Goal: Find specific page/section: Find specific page/section

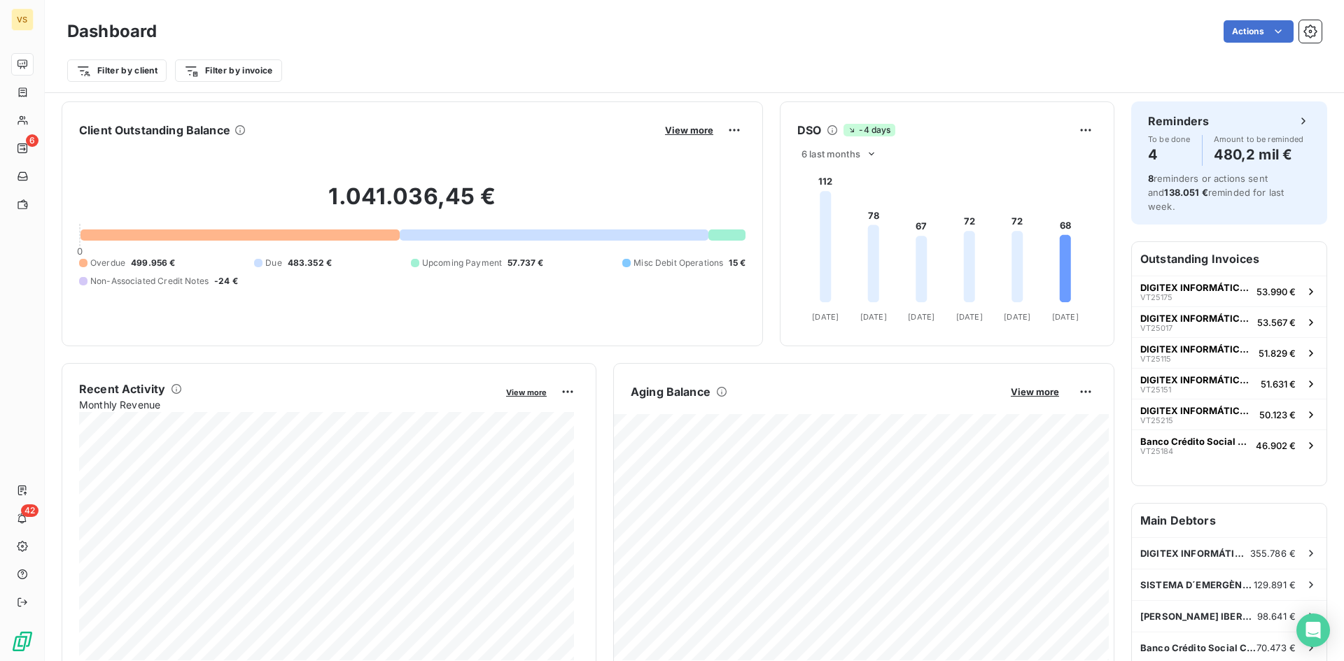
scroll to position [562, 0]
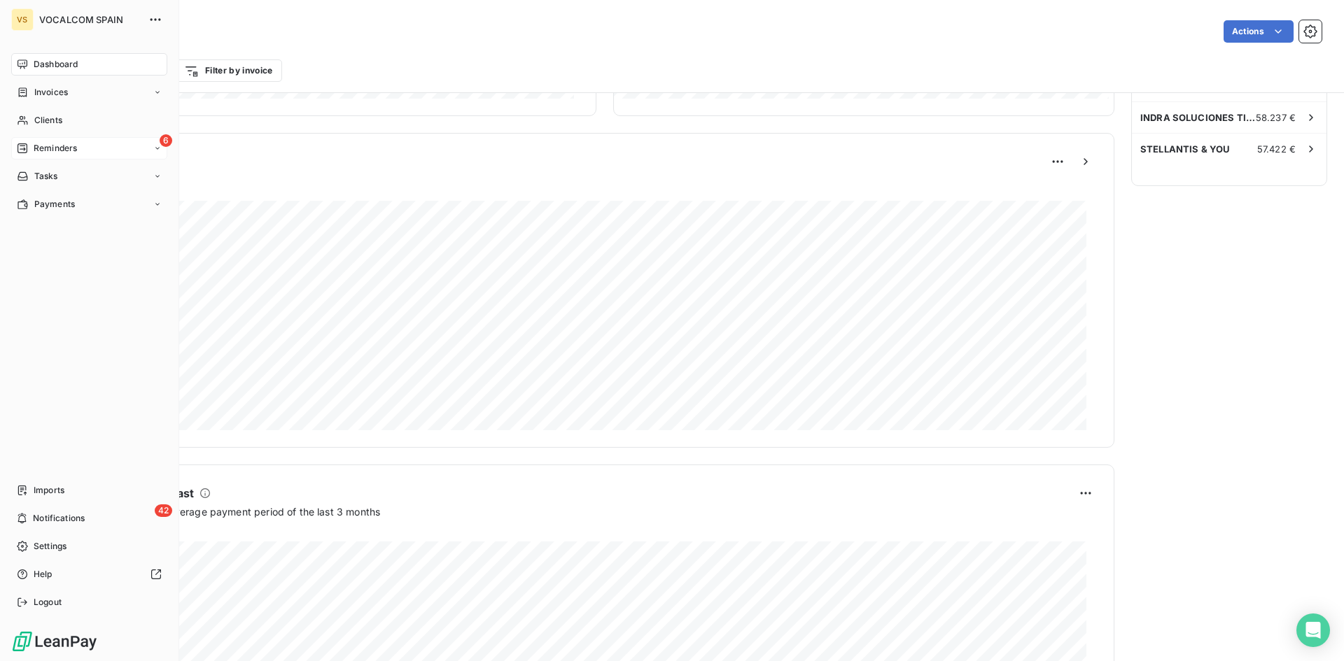
click at [36, 146] on span "Reminders" at bounding box center [55, 148] width 43 height 13
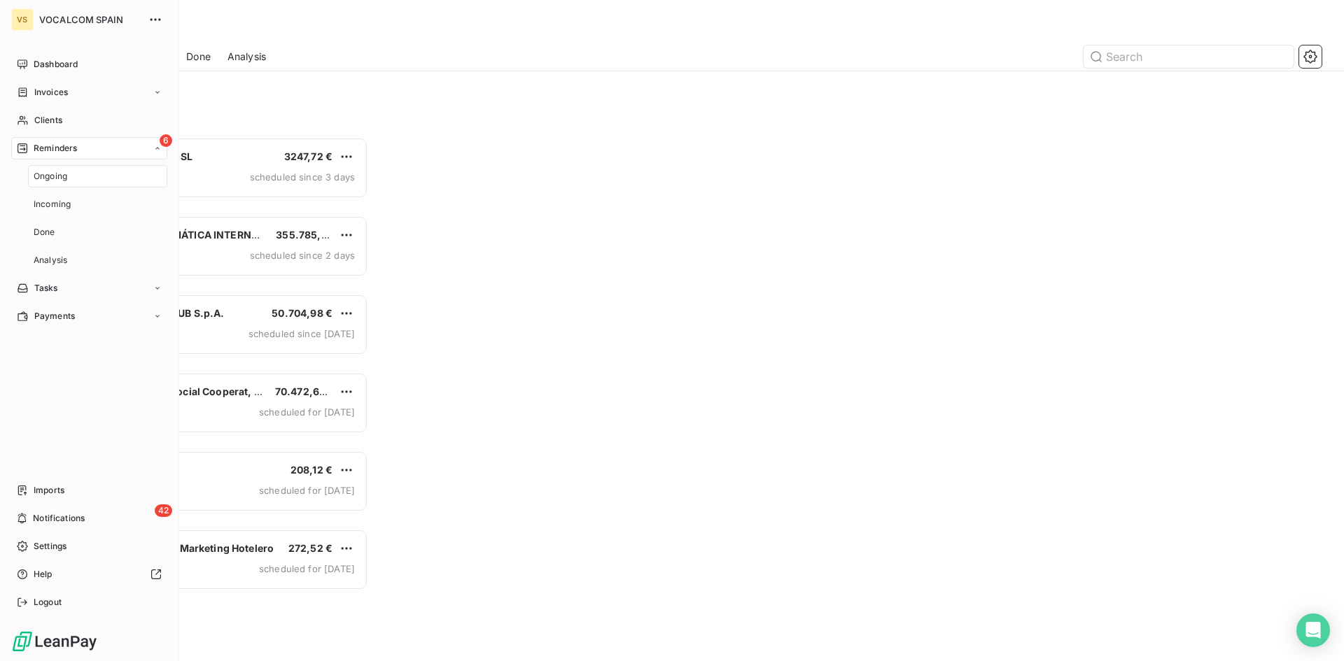
scroll to position [514, 290]
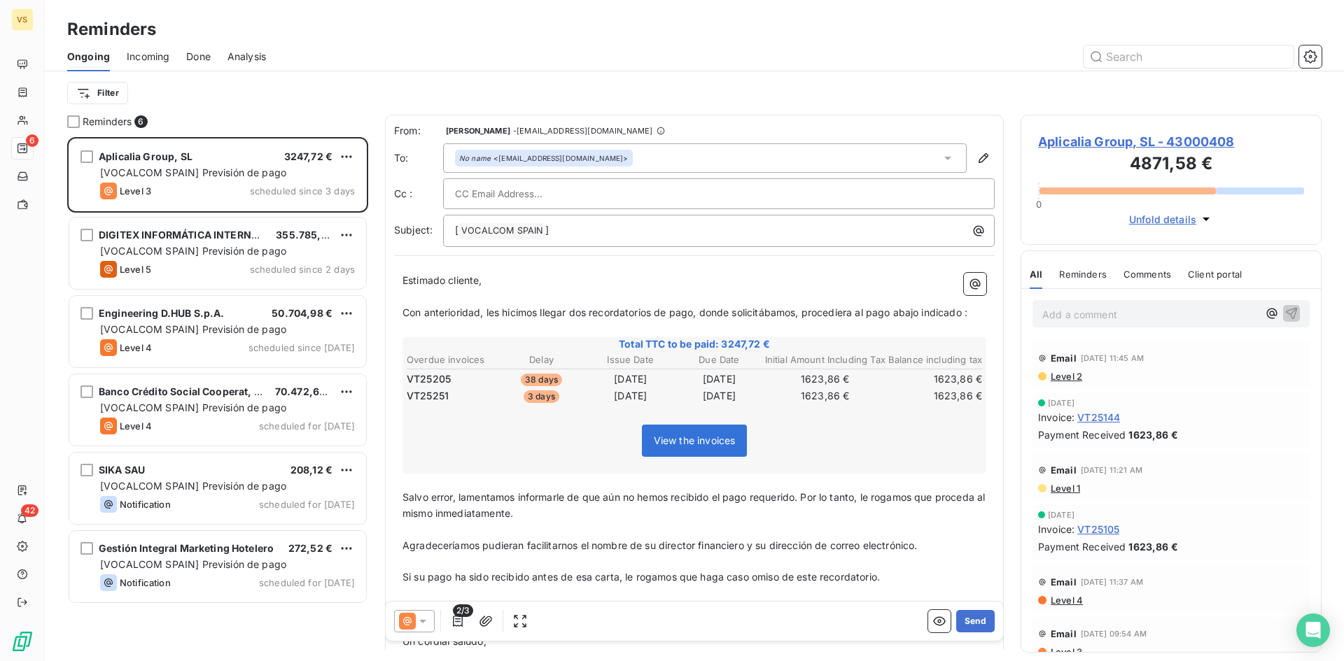
click at [1075, 600] on span "Level 4" at bounding box center [1066, 600] width 34 height 11
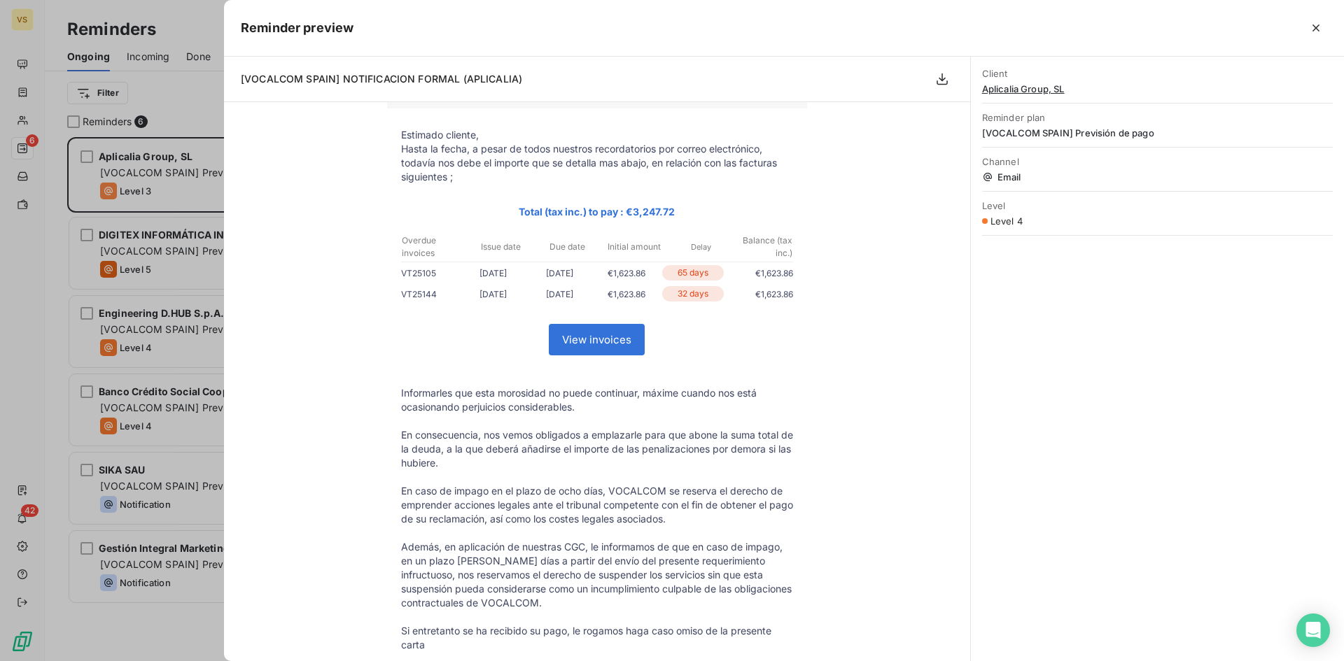
scroll to position [251, 0]
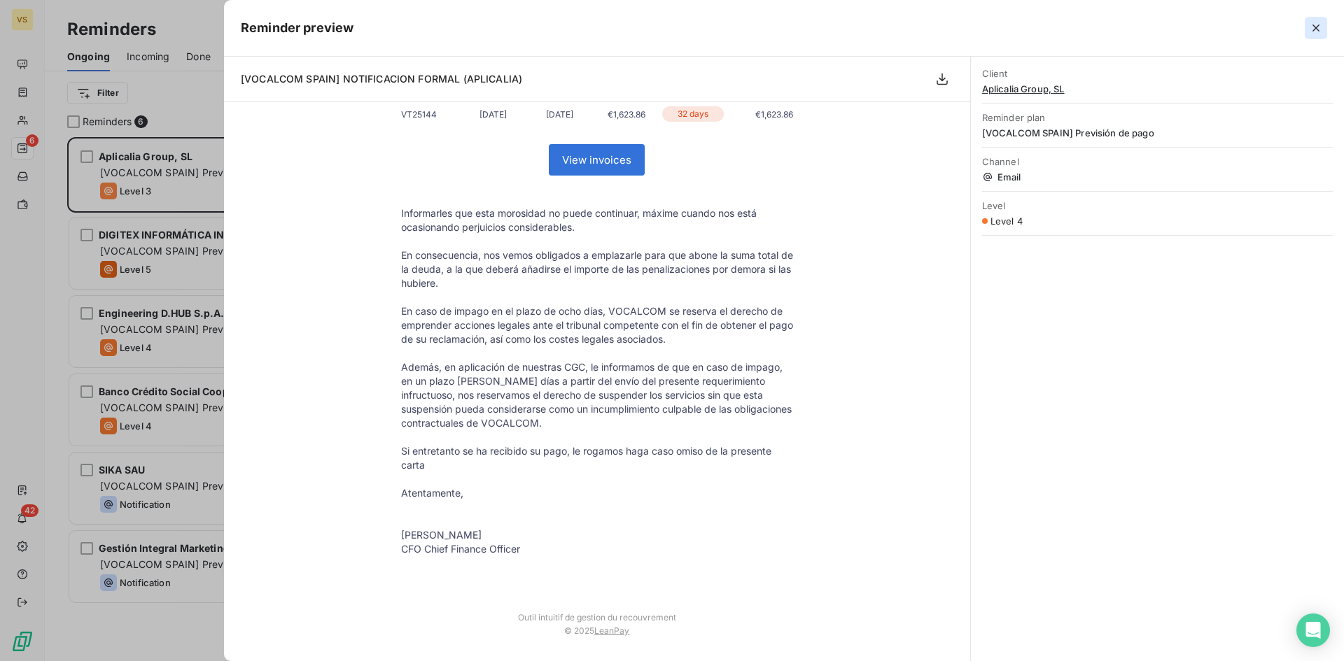
click at [1318, 28] on icon "button" at bounding box center [1316, 28] width 14 height 14
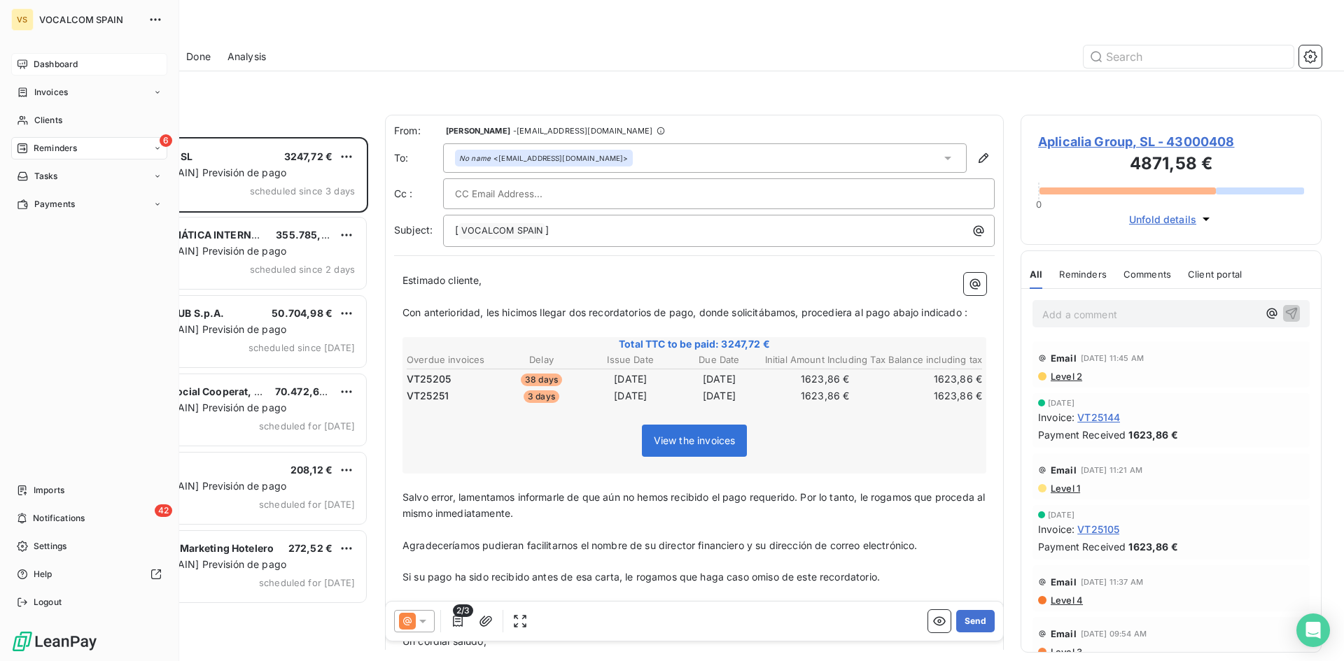
click at [43, 62] on span "Dashboard" at bounding box center [56, 64] width 44 height 13
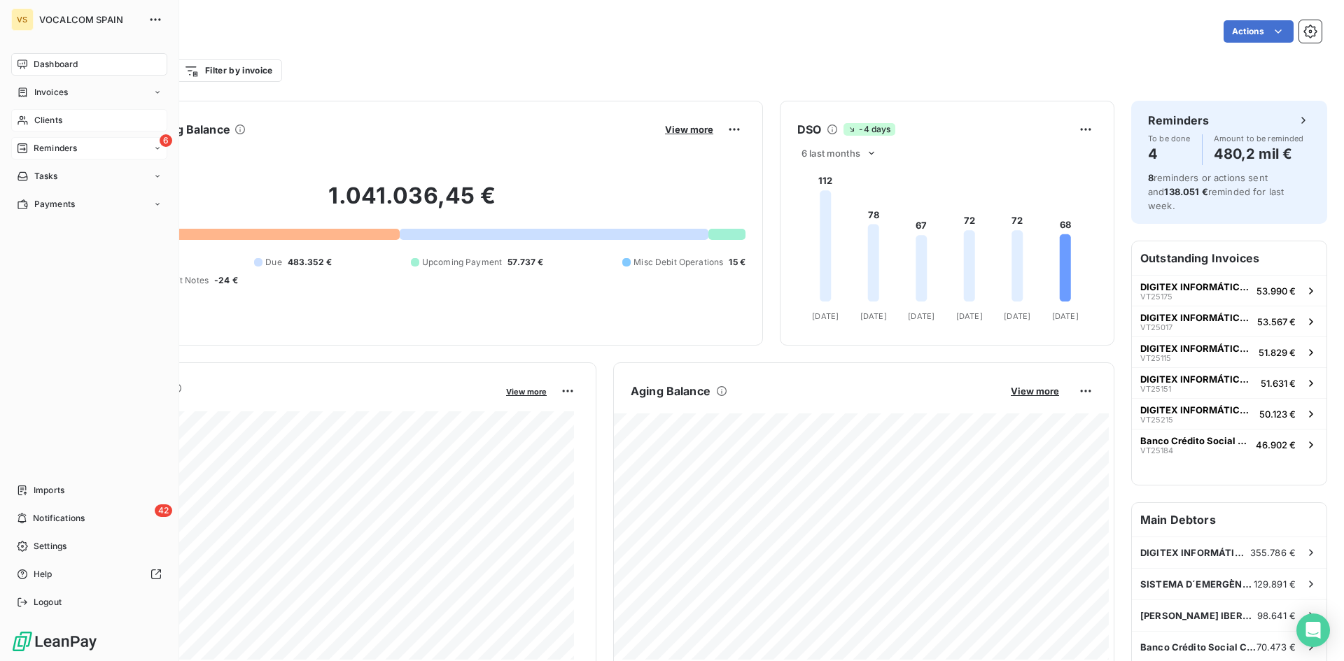
click at [38, 113] on div "Clients" at bounding box center [89, 120] width 156 height 22
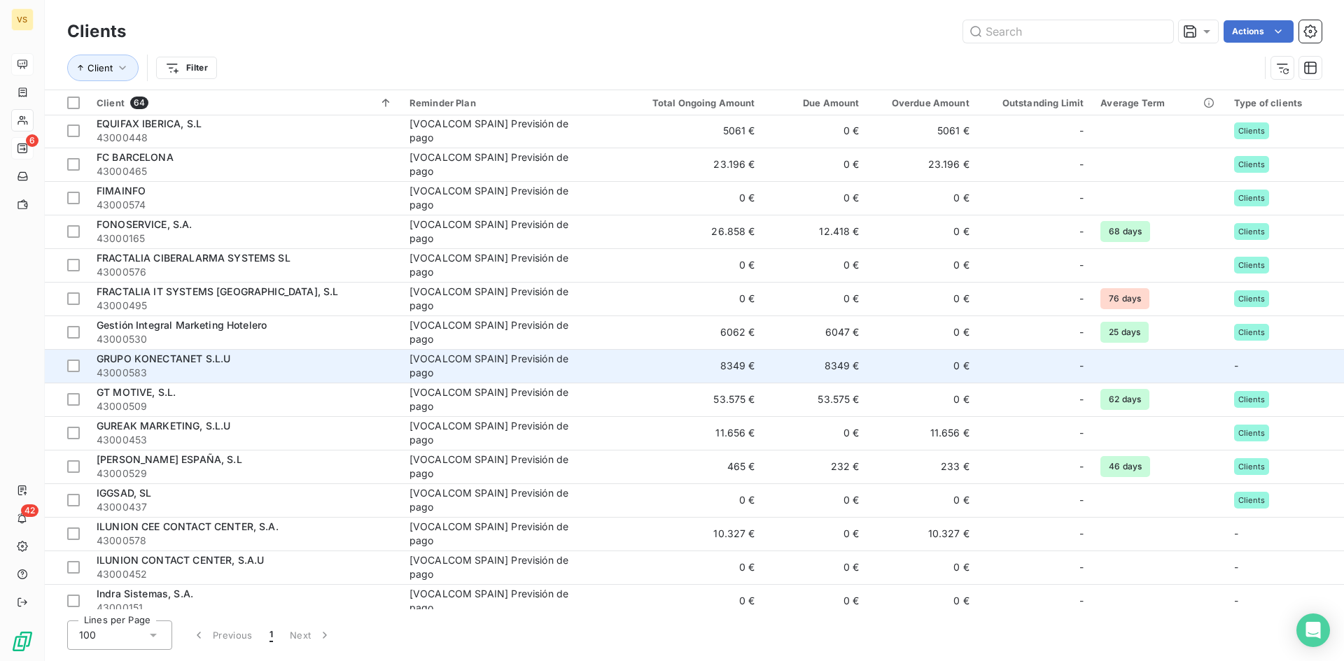
scroll to position [840, 0]
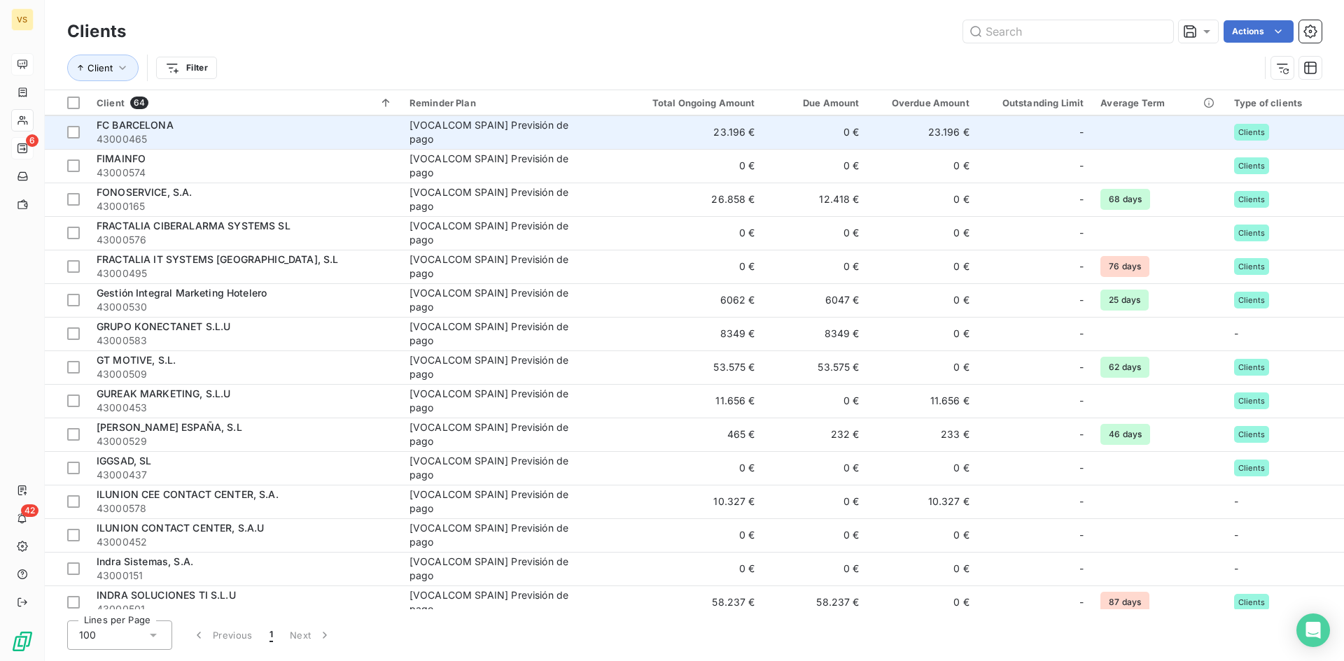
click at [127, 124] on span "FC BARCELONA" at bounding box center [135, 125] width 77 height 12
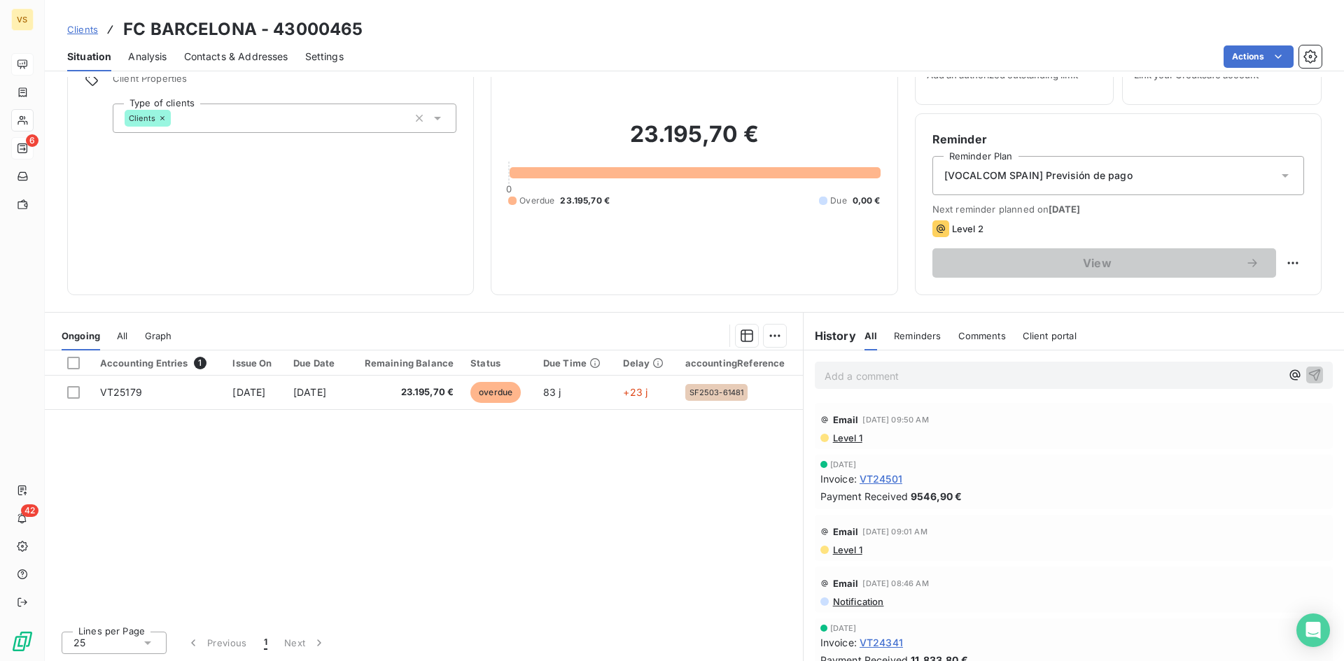
scroll to position [71, 0]
